Goal: Information Seeking & Learning: Learn about a topic

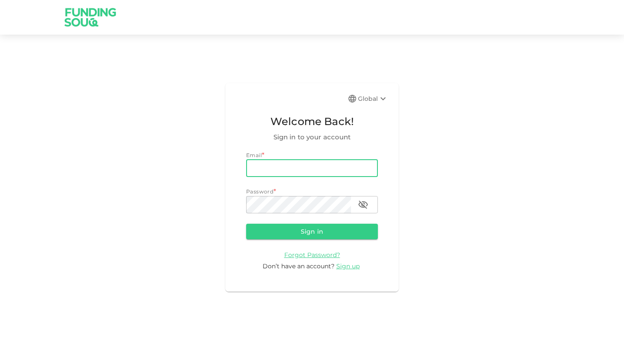
click at [278, 167] on input "email" at bounding box center [312, 168] width 132 height 17
type input "mubajia@gmail.com"
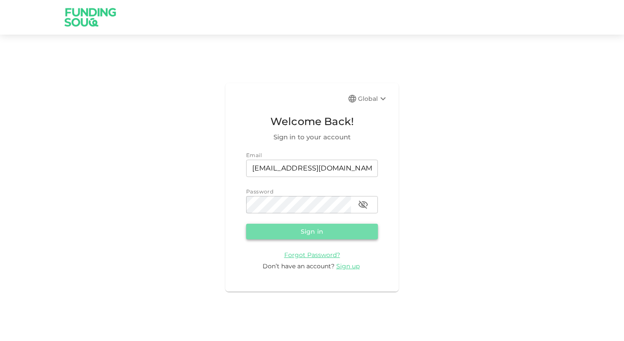
click at [279, 233] on button "Sign in" at bounding box center [312, 232] width 132 height 16
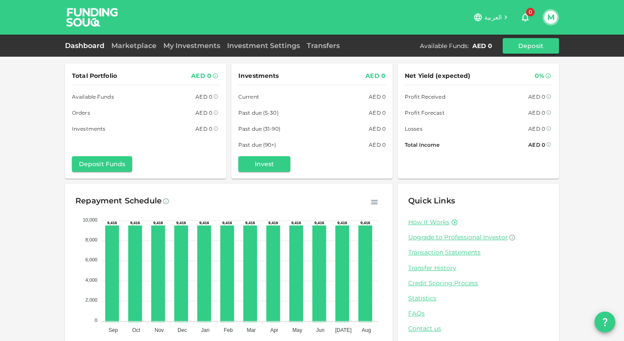
click at [552, 22] on button "M" at bounding box center [550, 17] width 13 height 13
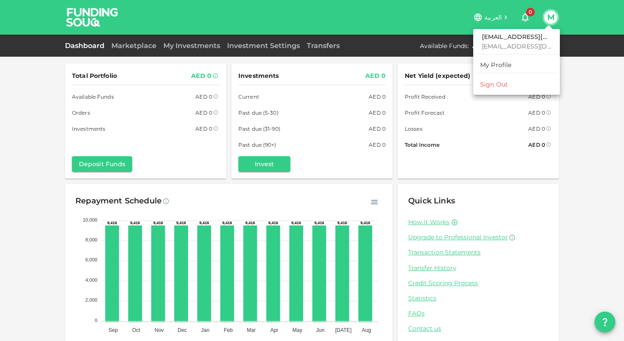
click at [483, 64] on div "My Profile" at bounding box center [496, 65] width 32 height 9
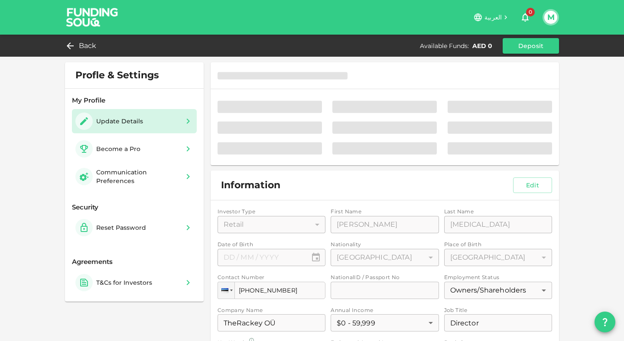
type input "⁦⁨25⁩ / ⁨12⁩ / ⁨1996⁩⁩"
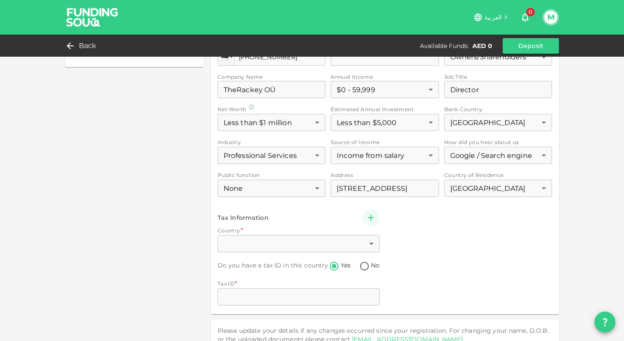
scroll to position [234, 0]
click at [264, 242] on div "Investor Type Retail 1 ​ First Name First Name Mubarak Ajia First Name Last Nam…" at bounding box center [384, 142] width 334 height 334
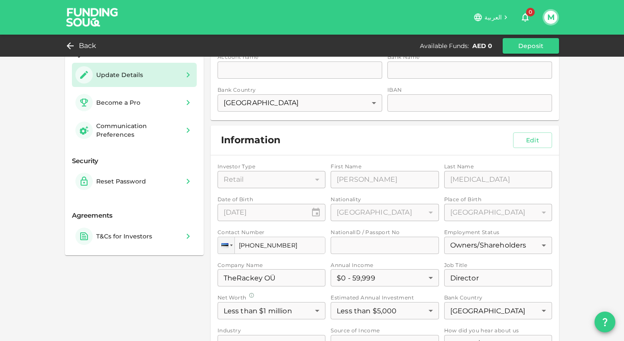
scroll to position [0, 0]
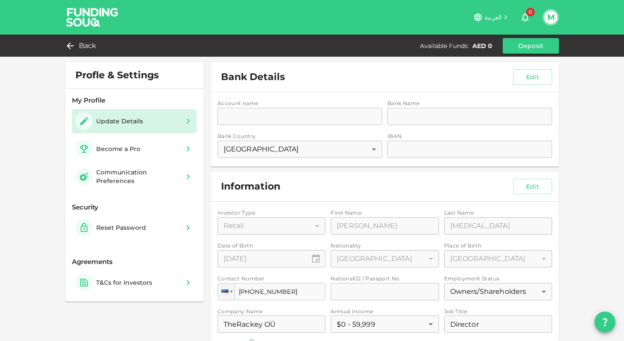
click at [334, 118] on div "Account name accountName accountName Bank Name bankName bankName Bank Country E…" at bounding box center [385, 129] width 348 height 75
click at [542, 16] on div "M" at bounding box center [550, 17] width 16 height 16
click at [549, 16] on button "M" at bounding box center [550, 17] width 13 height 13
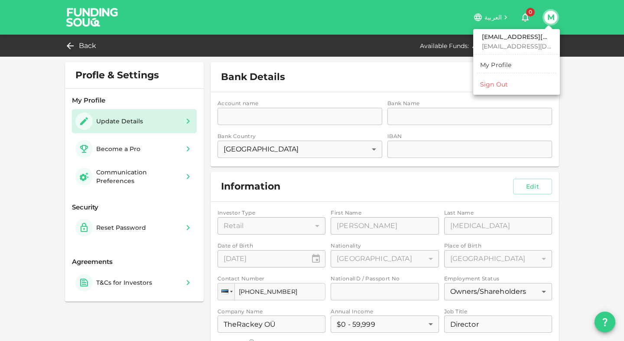
click at [607, 126] on div at bounding box center [312, 170] width 624 height 341
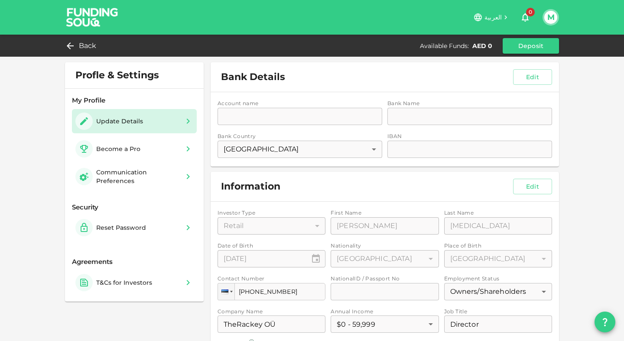
click at [611, 325] on button "question" at bounding box center [604, 322] width 21 height 21
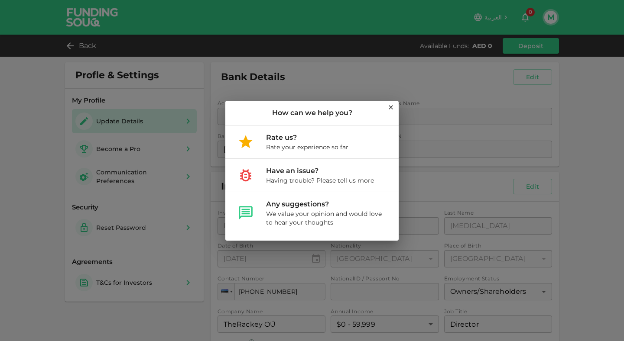
click at [390, 107] on icon at bounding box center [391, 108] width 4 height 4
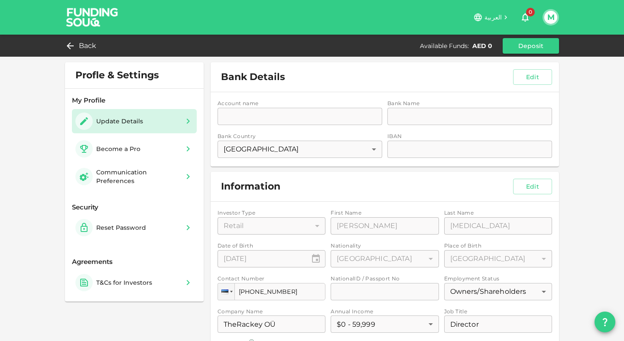
click at [529, 13] on span "0" at bounding box center [530, 12] width 9 height 9
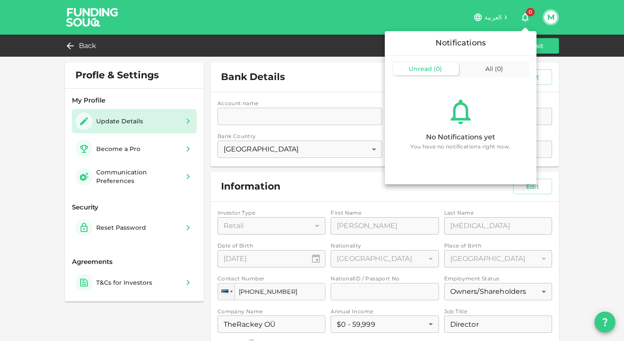
click at [33, 175] on div at bounding box center [312, 170] width 624 height 341
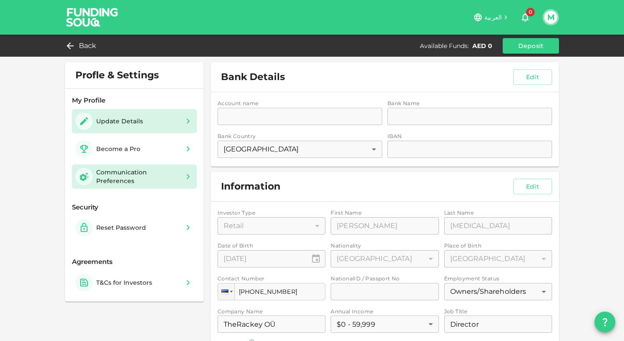
click at [139, 171] on div "Communication Preferences" at bounding box center [137, 176] width 83 height 17
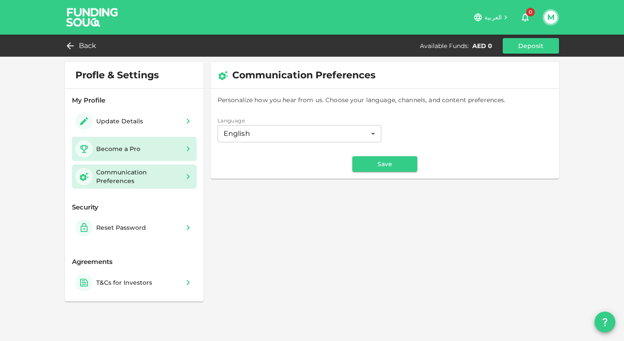
click at [137, 147] on div "Become a Pro" at bounding box center [118, 149] width 44 height 9
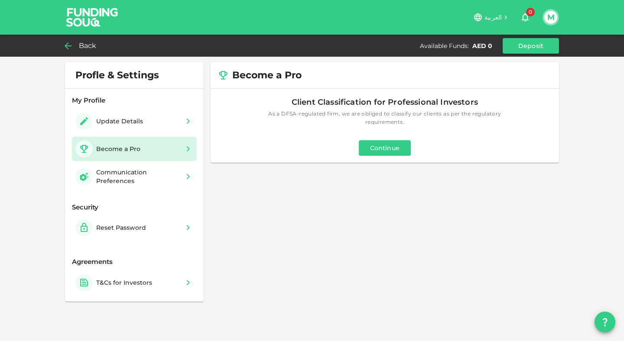
click at [81, 48] on span "Back" at bounding box center [88, 46] width 18 height 12
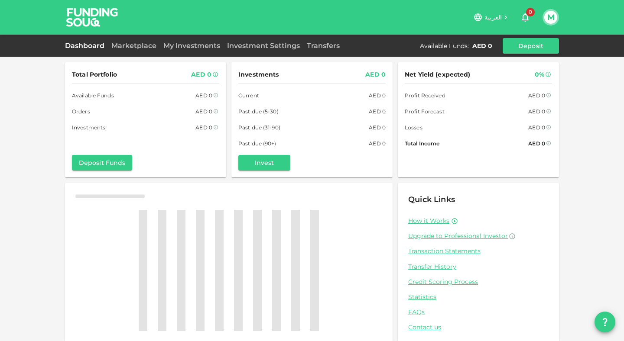
click at [93, 22] on img at bounding box center [92, 17] width 65 height 34
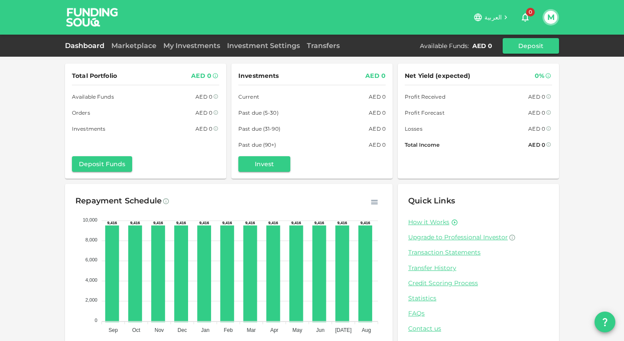
scroll to position [27, 0]
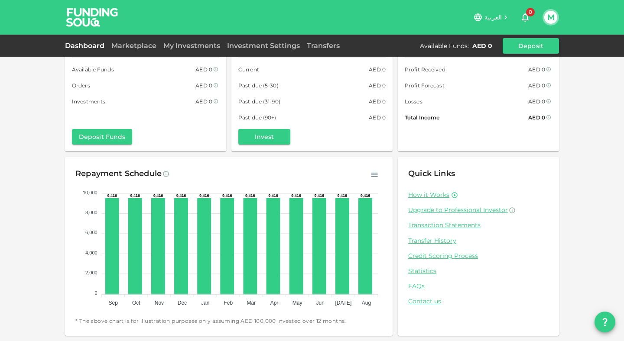
click at [413, 285] on link "FAQs" at bounding box center [478, 286] width 140 height 8
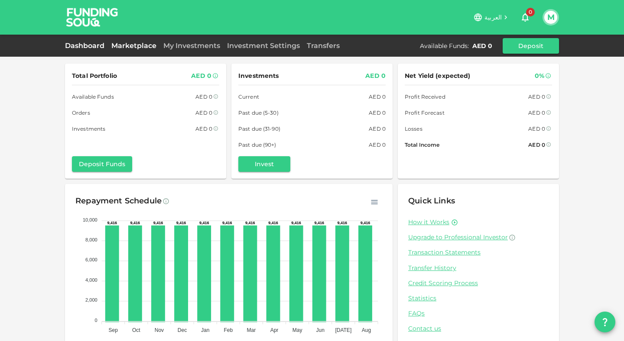
click at [134, 46] on link "Marketplace" at bounding box center [134, 46] width 52 height 8
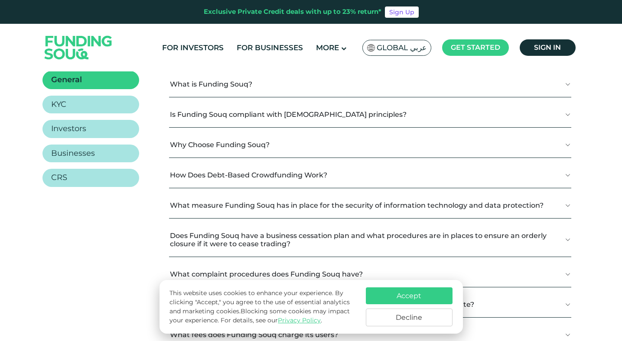
click at [292, 116] on button "Is Funding Souq compliant with [DEMOGRAPHIC_DATA] principles?" at bounding box center [370, 115] width 402 height 26
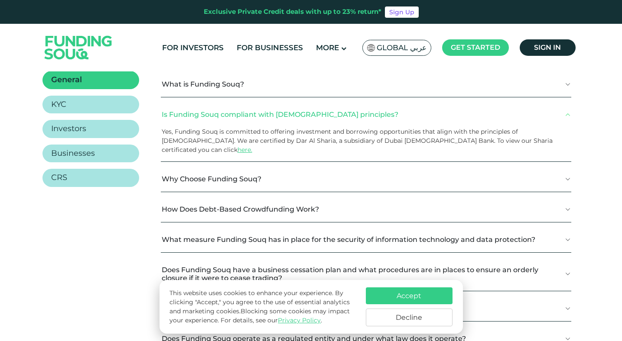
click at [242, 134] on span "Yes, Funding Souq is committed to offering investment and borrowing opportuniti…" at bounding box center [357, 141] width 391 height 26
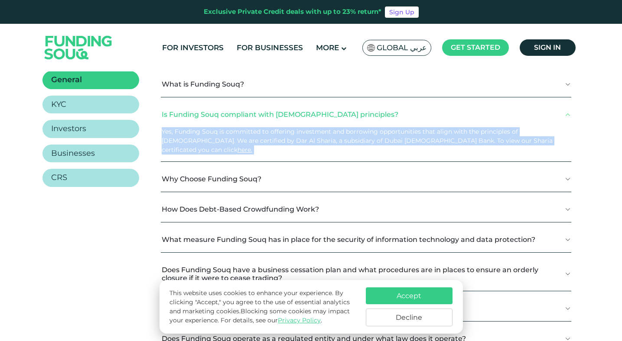
click at [242, 134] on span "Yes, Funding Souq is committed to offering investment and borrowing opportuniti…" at bounding box center [357, 141] width 391 height 26
click at [359, 128] on span "Yes, Funding Souq is committed to offering investment and borrowing opportuniti…" at bounding box center [357, 141] width 391 height 26
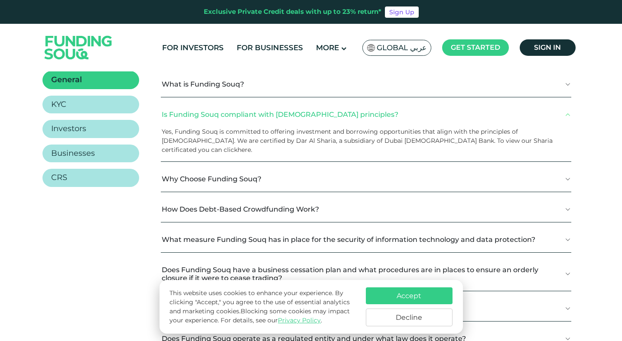
click at [252, 146] on link "here." at bounding box center [244, 150] width 15 height 8
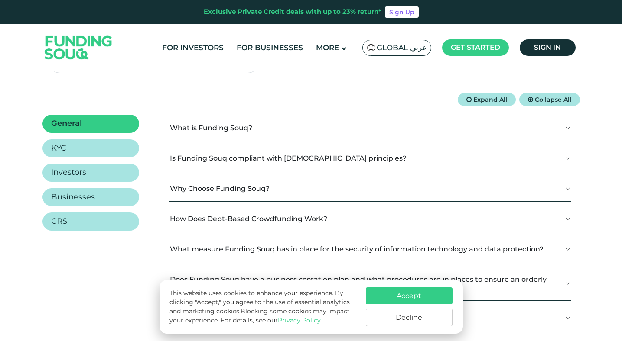
scroll to position [144, 0]
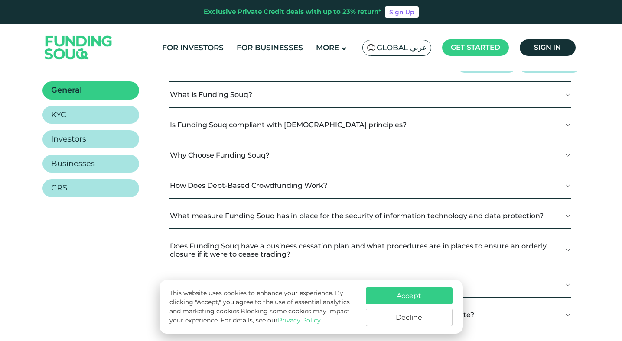
click at [297, 116] on button "Is Funding Souq compliant with Shariah principles?" at bounding box center [370, 125] width 402 height 26
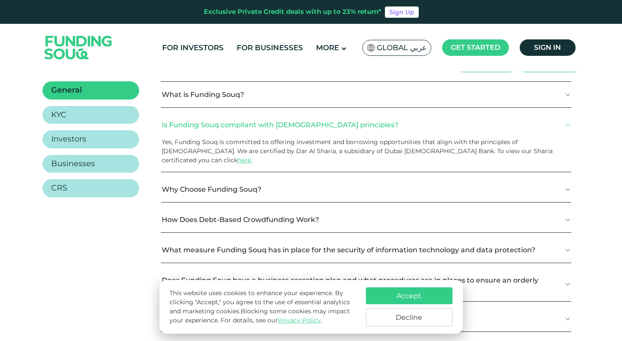
click at [370, 110] on div "What is Funding Souq? Funding Souq is a crowdfunding platform that connects est…" at bounding box center [366, 256] width 410 height 350
click at [570, 123] on button "Is Funding Souq compliant with [DEMOGRAPHIC_DATA] principles?" at bounding box center [366, 125] width 410 height 26
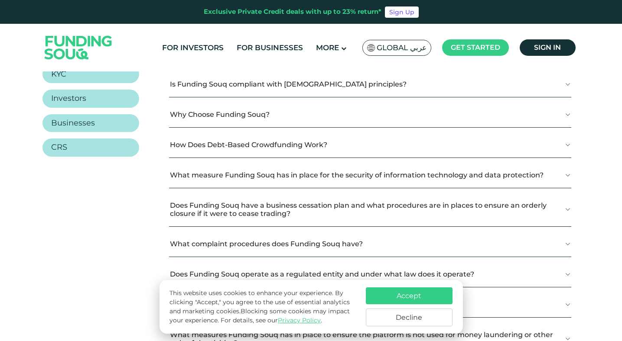
scroll to position [187, 0]
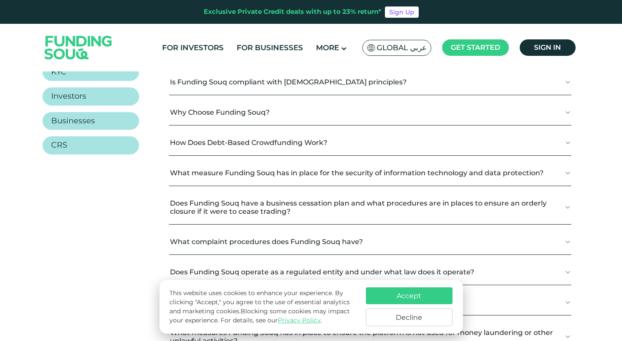
click at [356, 140] on button "How Does Debt-Based Crowdfunding Work?" at bounding box center [370, 143] width 402 height 26
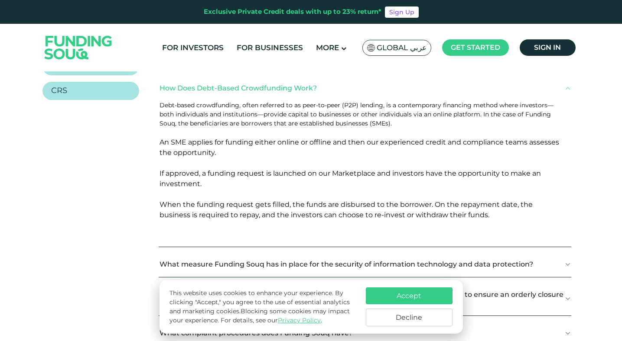
scroll to position [243, 0]
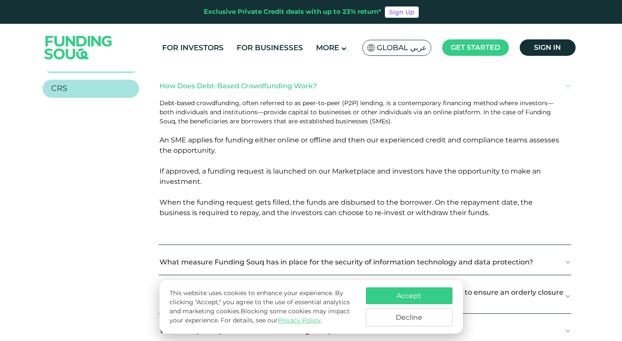
click at [195, 140] on span "An SME applies for funding either online or offline and then our experienced cr…" at bounding box center [358, 176] width 399 height 81
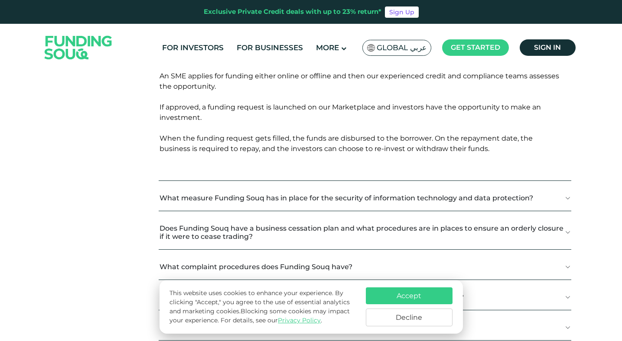
scroll to position [311, 0]
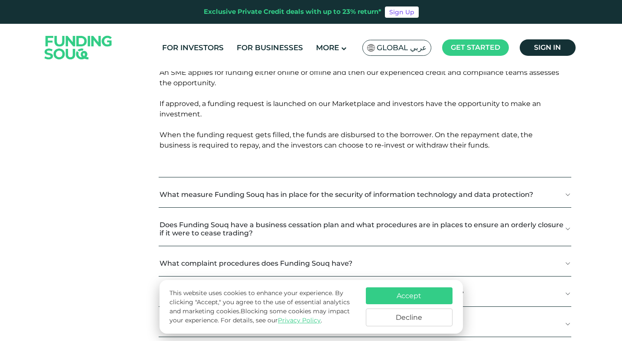
click at [395, 324] on button "Decline" at bounding box center [409, 318] width 87 height 18
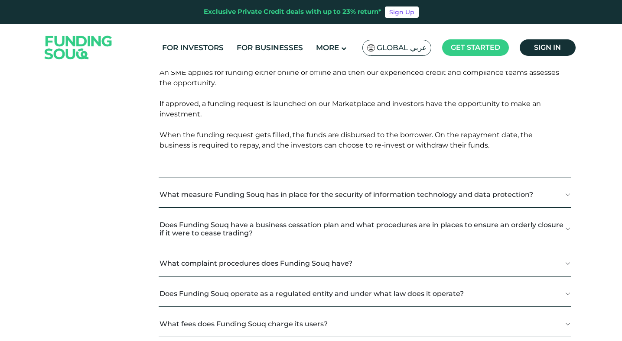
click at [380, 182] on div "What is Funding Souq? Funding Souq is a crowdfunding platform that connects est…" at bounding box center [365, 145] width 412 height 462
click at [382, 191] on button "What measure Funding Souq has in place for the security of information technolo…" at bounding box center [365, 195] width 412 height 26
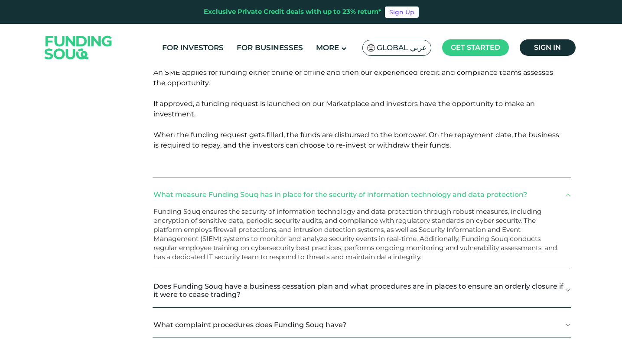
click at [382, 191] on button "What measure Funding Souq has in place for the security of information technolo…" at bounding box center [361, 195] width 418 height 26
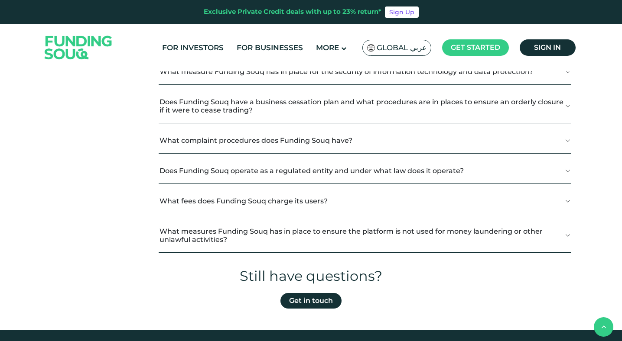
scroll to position [438, 0]
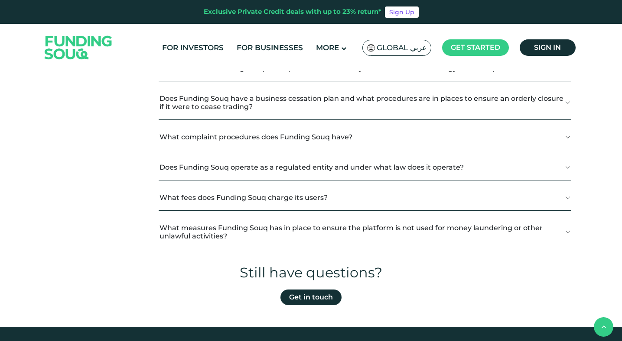
click at [424, 106] on button "Does Funding Souq have a business cessation plan and what procedures are in pla…" at bounding box center [365, 103] width 412 height 34
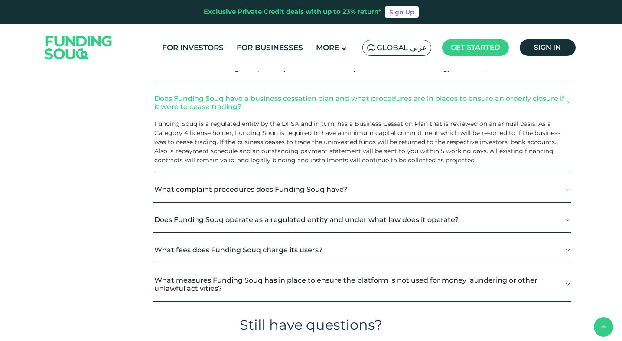
click at [424, 106] on button "Does Funding Souq have a business cessation plan and what procedures are in pla…" at bounding box center [361, 103] width 417 height 34
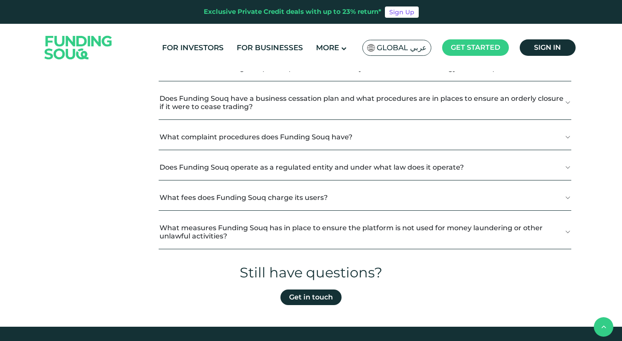
click at [383, 194] on button "What fees does Funding Souq charge its users?" at bounding box center [365, 198] width 412 height 26
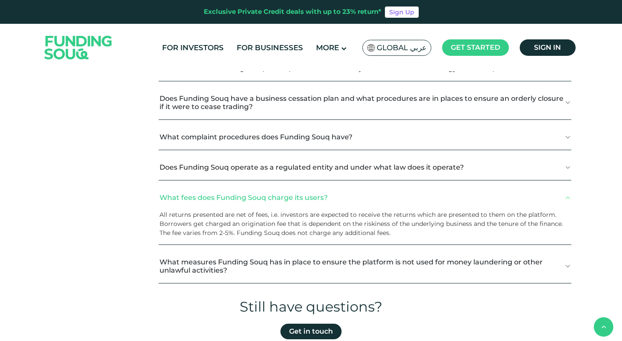
click at [212, 219] on p "All returns presented are net of fees, i.e. investors are expected to receive t…" at bounding box center [361, 215] width 405 height 9
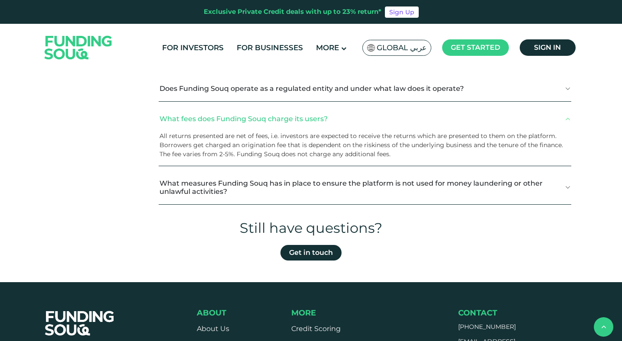
scroll to position [519, 0]
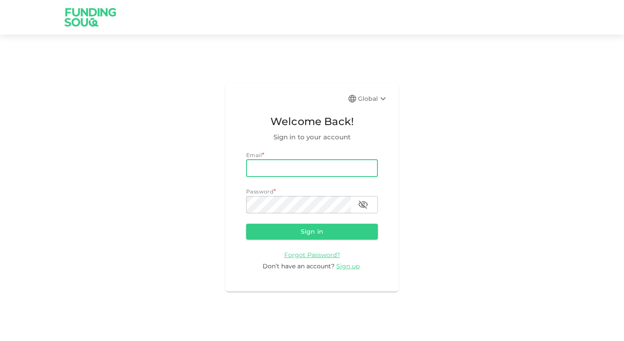
click at [329, 172] on input "email" at bounding box center [312, 168] width 132 height 17
type input "[EMAIL_ADDRESS][DOMAIN_NAME]"
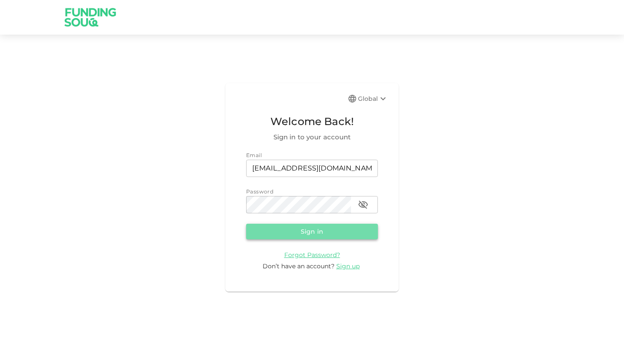
click at [318, 228] on button "Sign in" at bounding box center [312, 232] width 132 height 16
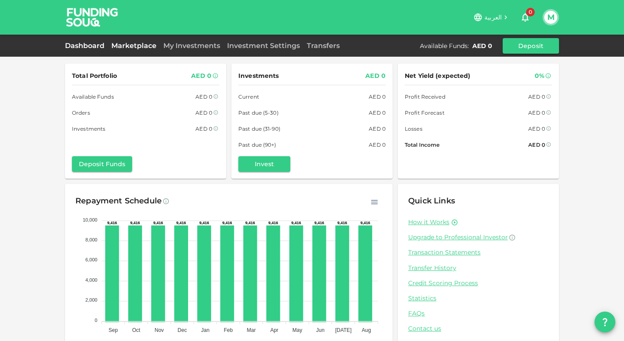
click at [120, 44] on link "Marketplace" at bounding box center [134, 46] width 52 height 8
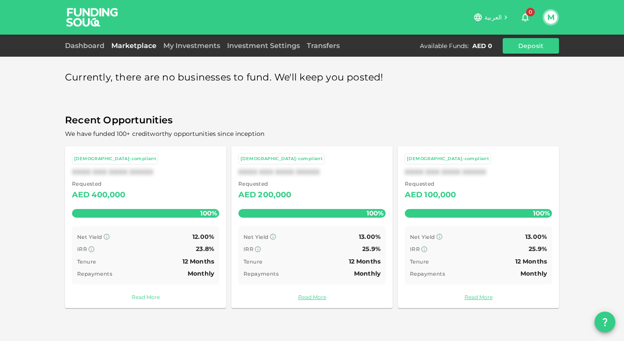
click at [150, 293] on link "Read More" at bounding box center [145, 297] width 147 height 8
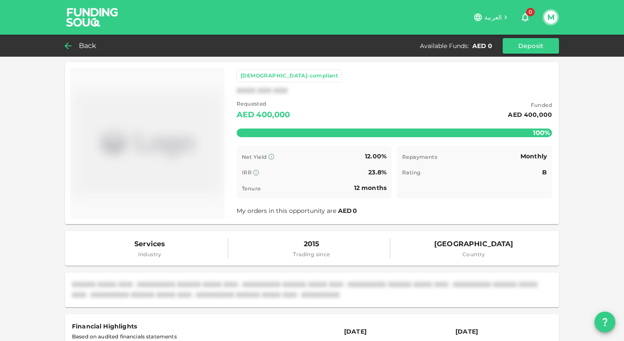
click at [84, 43] on span "Back" at bounding box center [88, 46] width 18 height 12
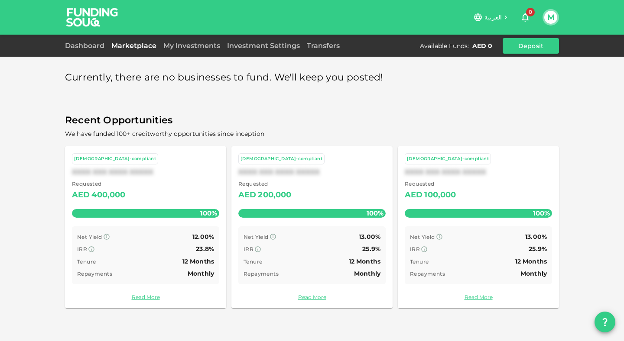
click at [545, 13] on div "M" at bounding box center [550, 17] width 16 height 16
click at [552, 19] on button "M" at bounding box center [550, 17] width 13 height 13
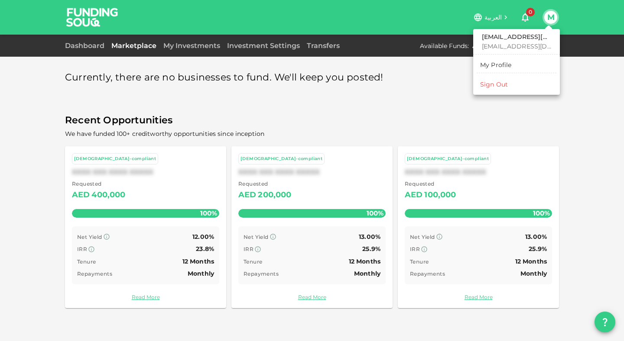
click at [500, 62] on div "My Profile" at bounding box center [496, 65] width 32 height 9
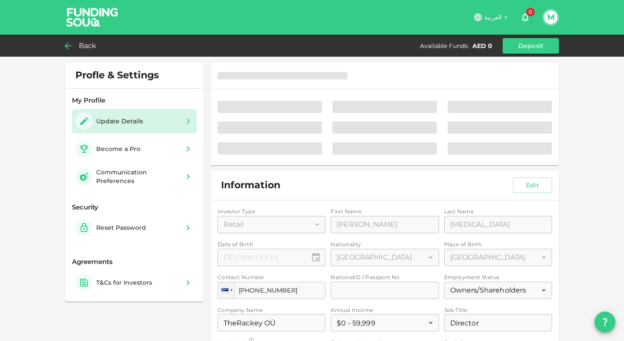
type input "⁦⁨[DATE]⁩⁩"
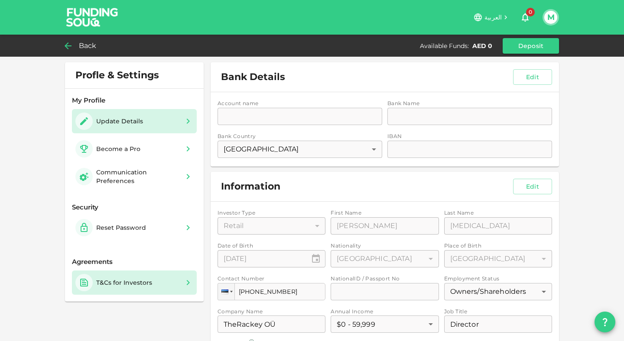
click at [129, 283] on div "T&Cs for Investors" at bounding box center [124, 283] width 56 height 9
